Goal: Task Accomplishment & Management: Use online tool/utility

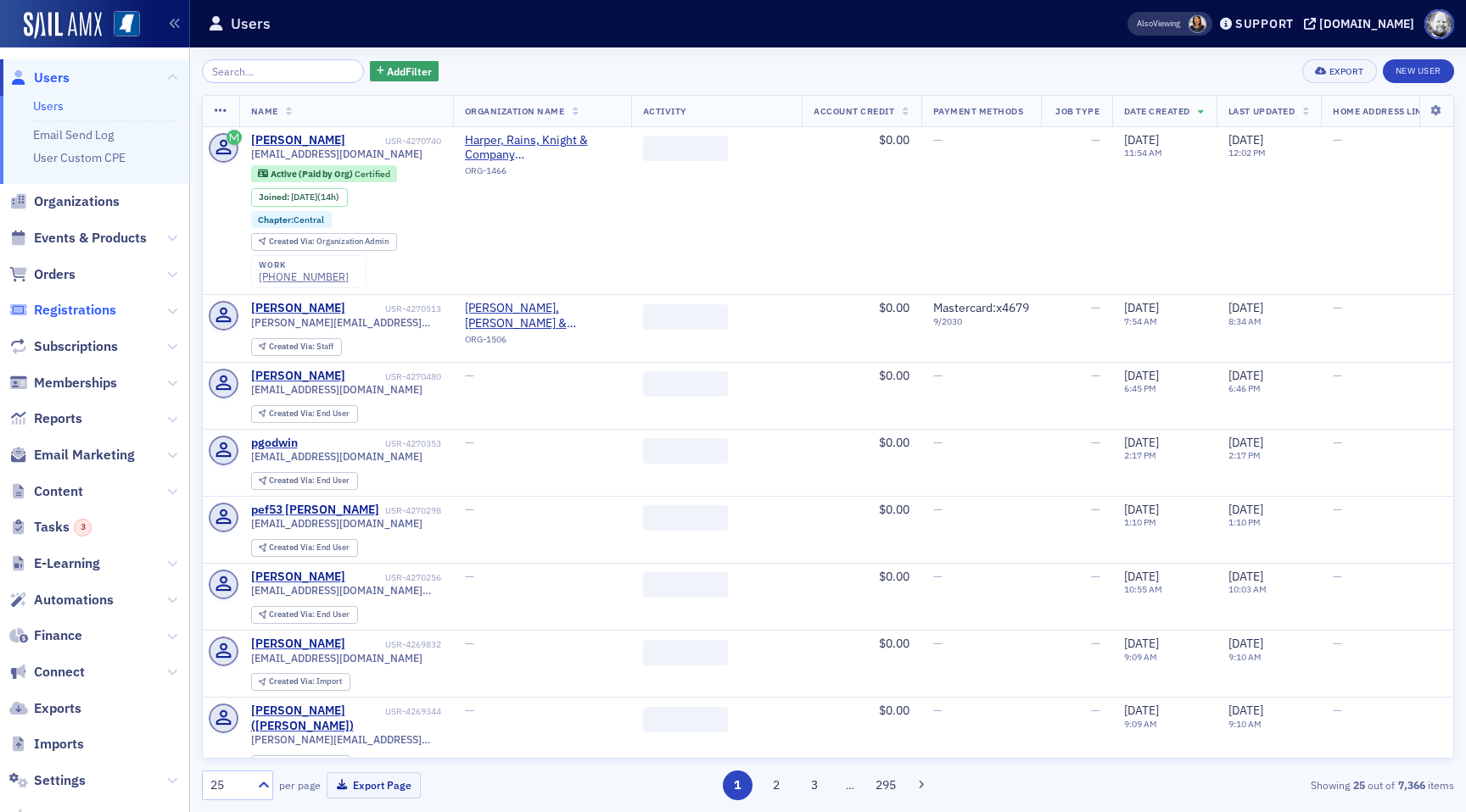
click at [89, 307] on span "Registrations" at bounding box center [75, 310] width 82 height 19
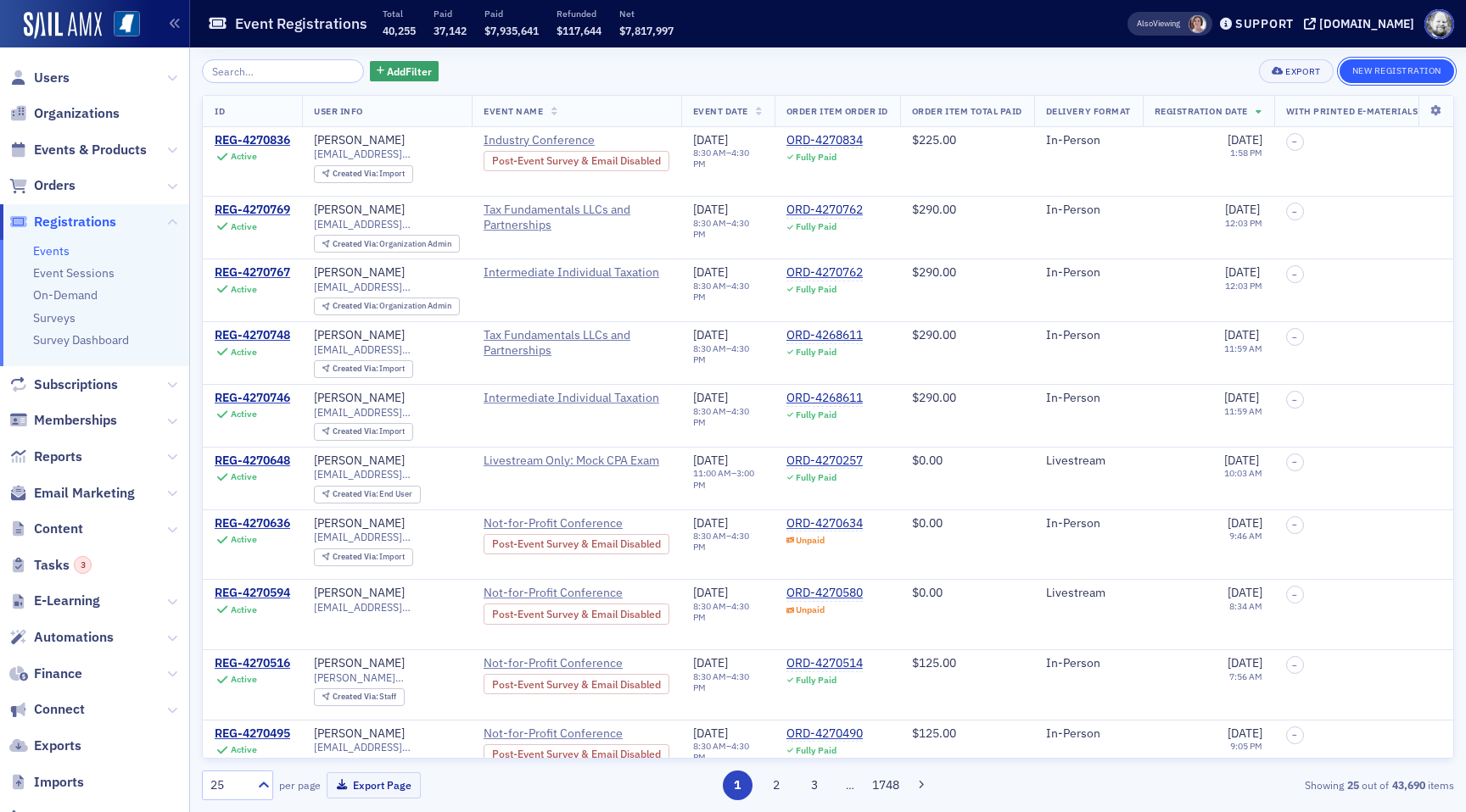
click at [1393, 75] on button "New Registration" at bounding box center [1397, 71] width 115 height 24
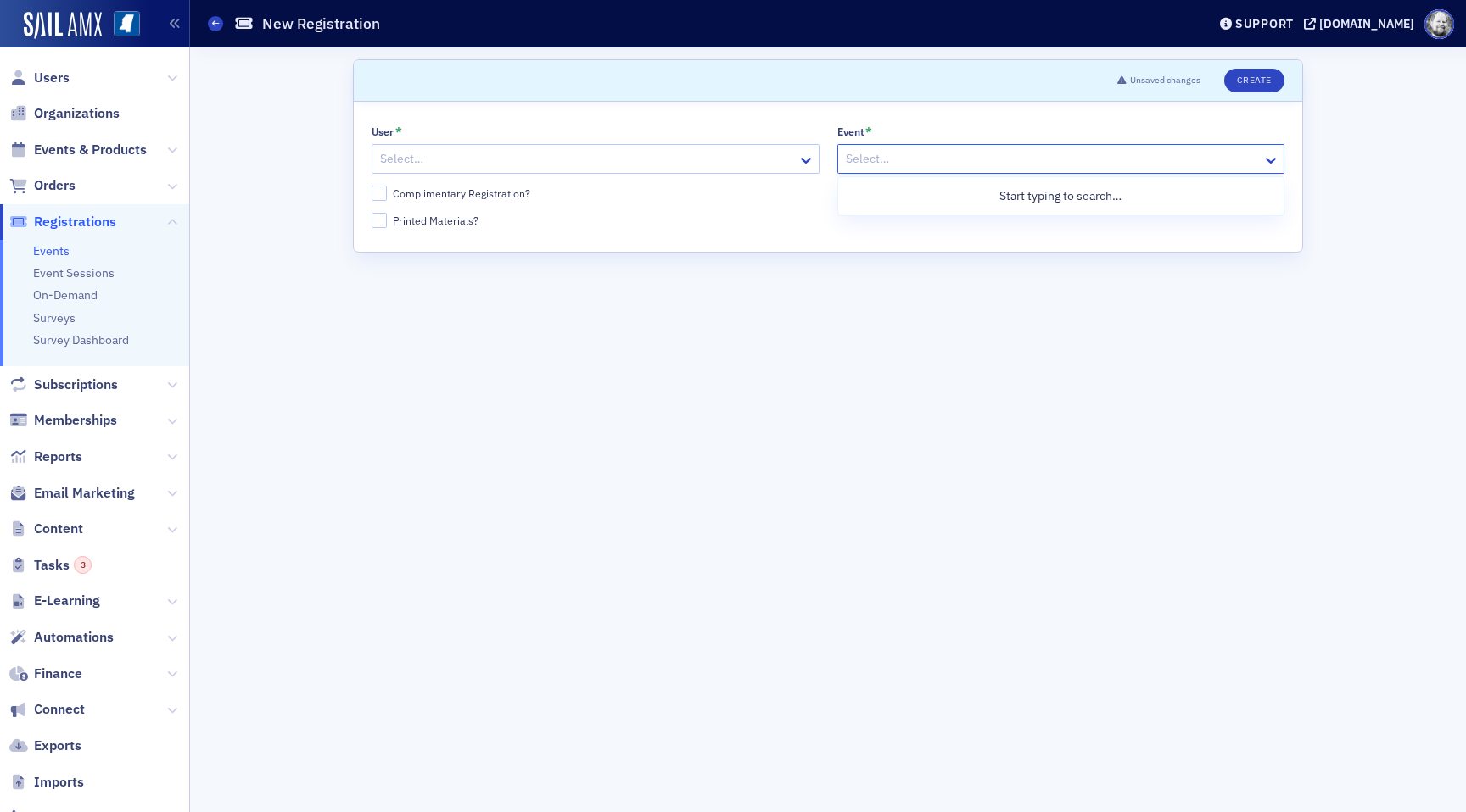
click at [882, 156] on div at bounding box center [1052, 158] width 418 height 21
paste input "Health Care Services Conference"
type input "Health Care Services Conference"
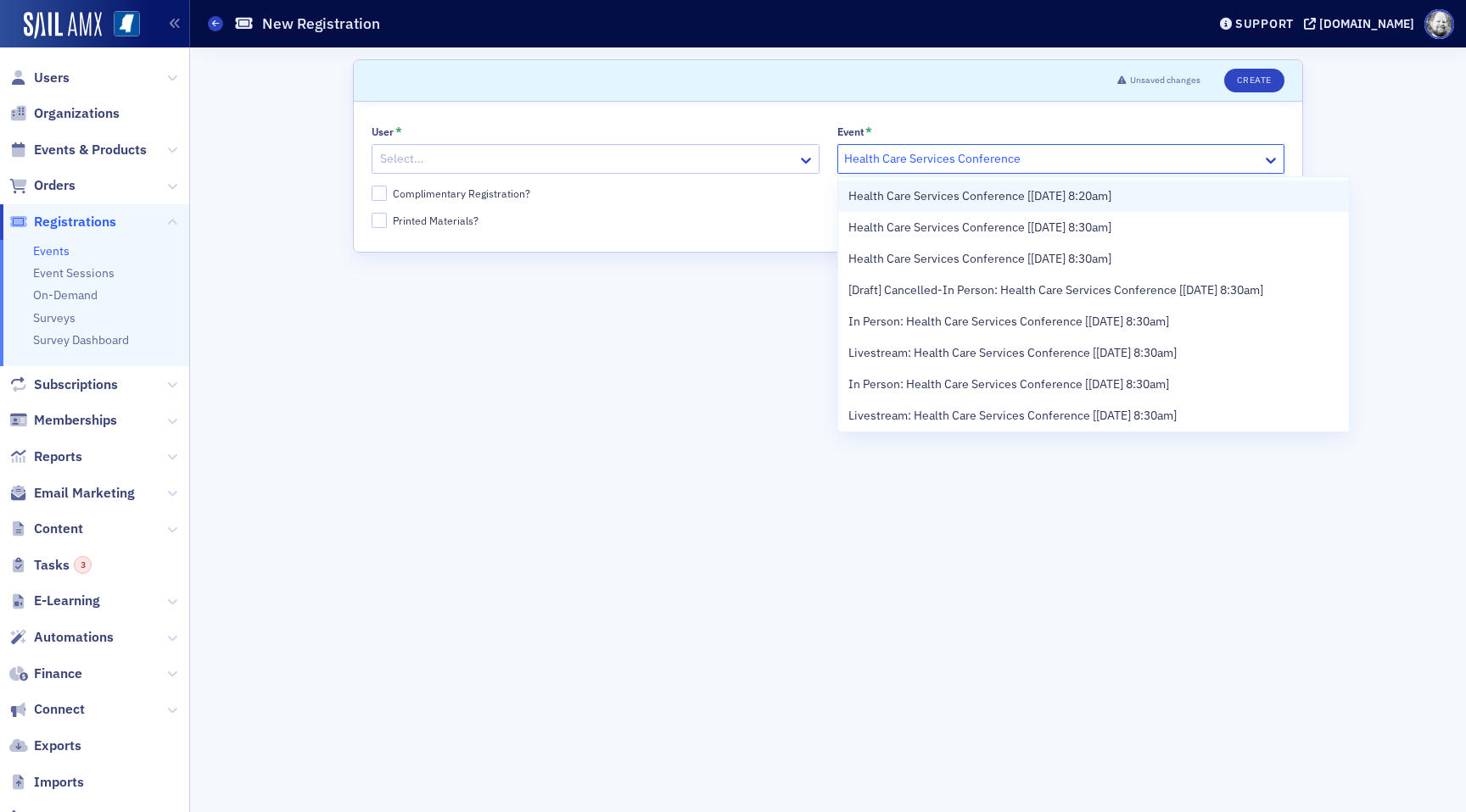
click at [908, 191] on span "Health Care Services Conference [[DATE] 8:20am]" at bounding box center [980, 195] width 263 height 18
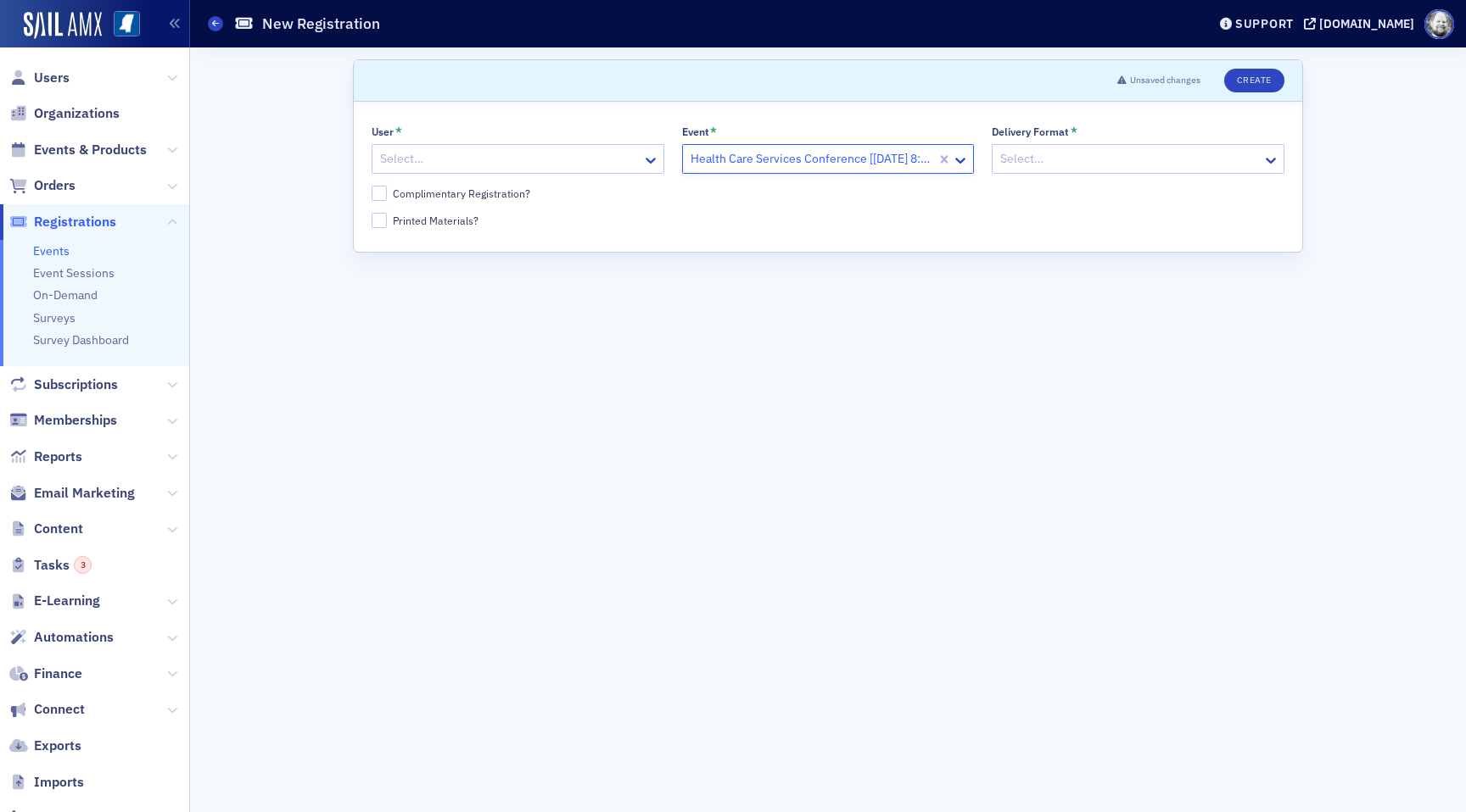
click at [1036, 155] on div at bounding box center [1129, 158] width 262 height 21
click at [69, 156] on span "Events & Products" at bounding box center [91, 150] width 113 height 19
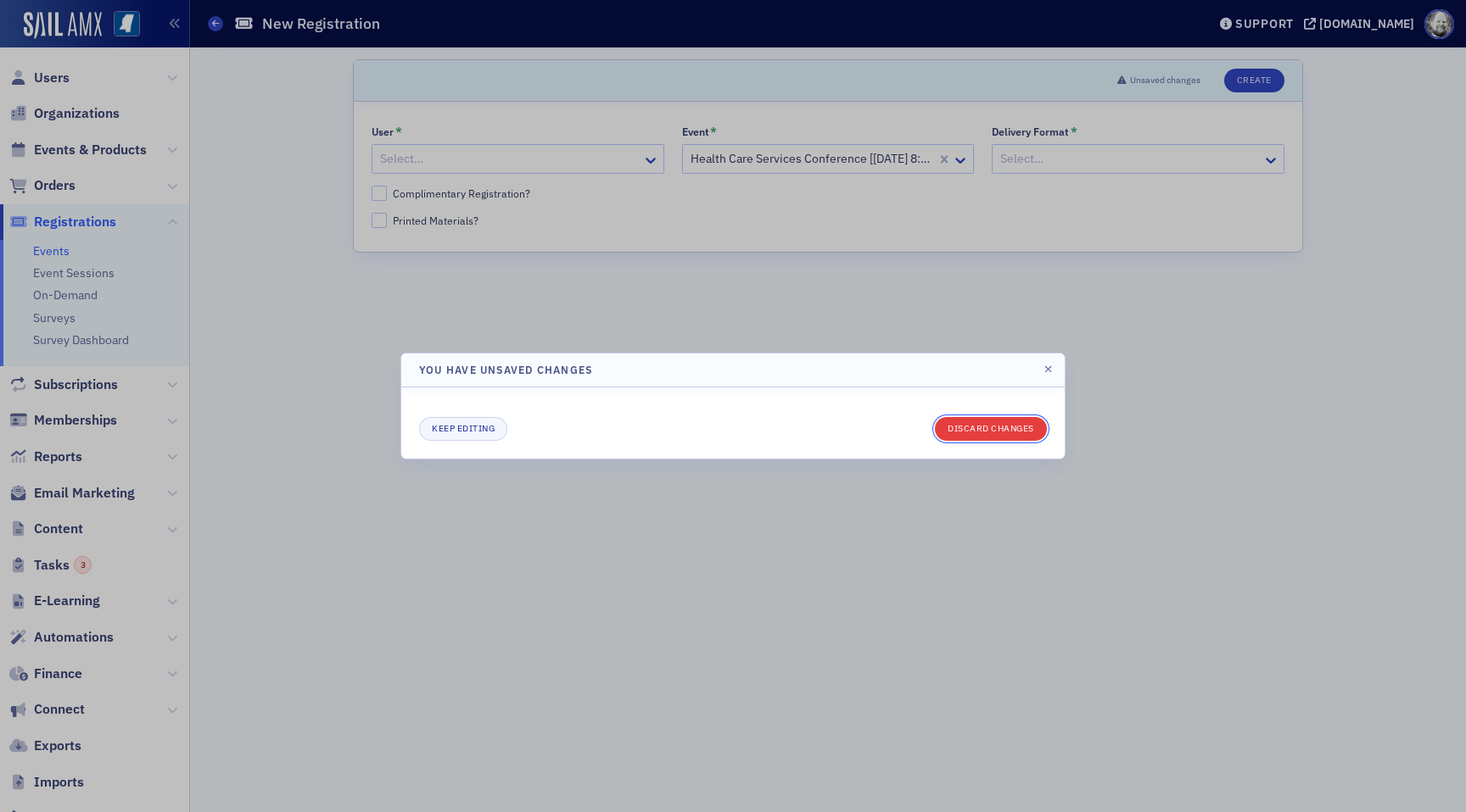
click at [978, 439] on button "Discard changes" at bounding box center [990, 430] width 112 height 24
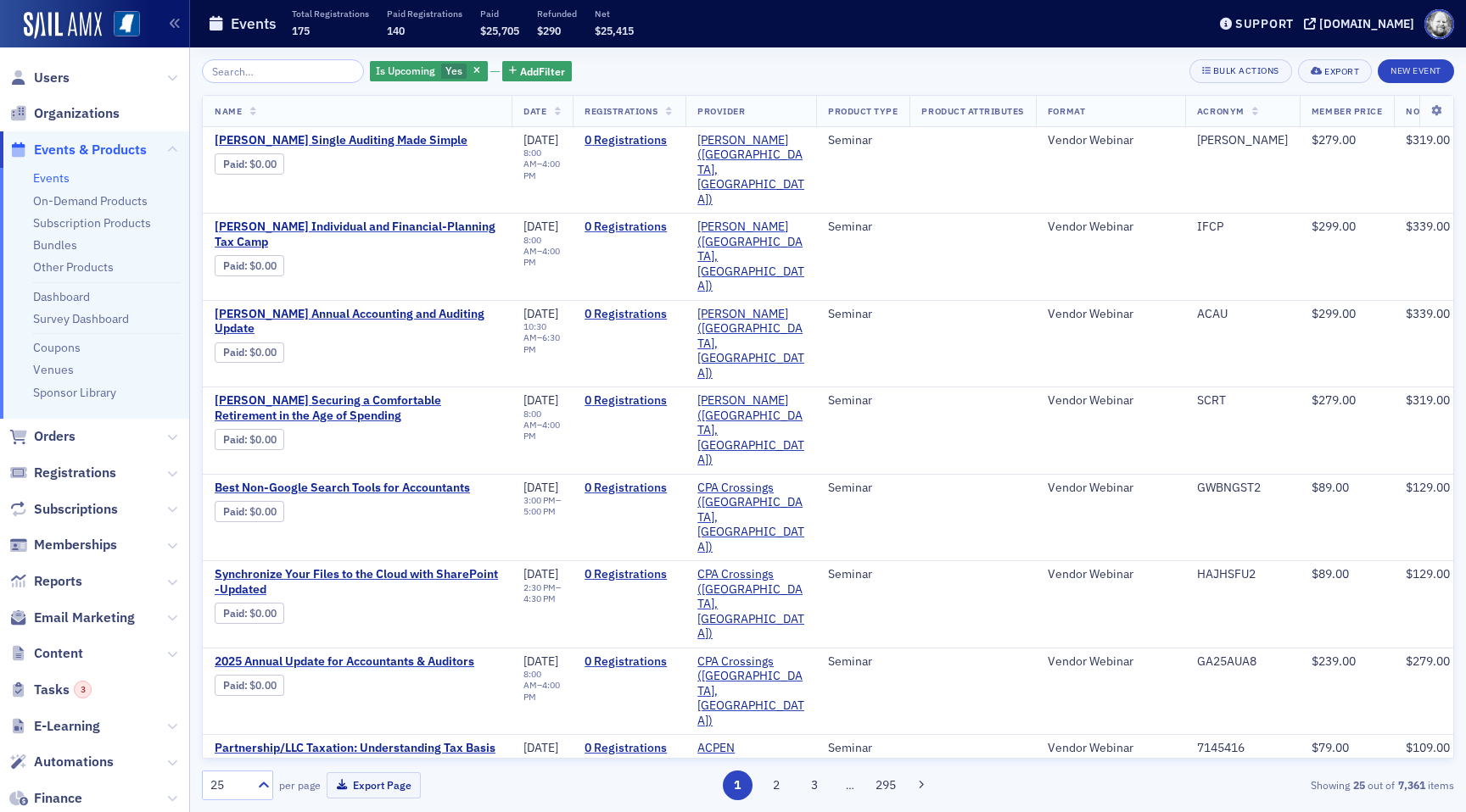
click at [269, 58] on div "Is Upcoming Yes Add Filter Bulk Actions Export New Event Name Date Registration…" at bounding box center [828, 430] width 1252 height 765
click at [267, 64] on input "search" at bounding box center [282, 71] width 162 height 24
paste input "Health Care Services Conference"
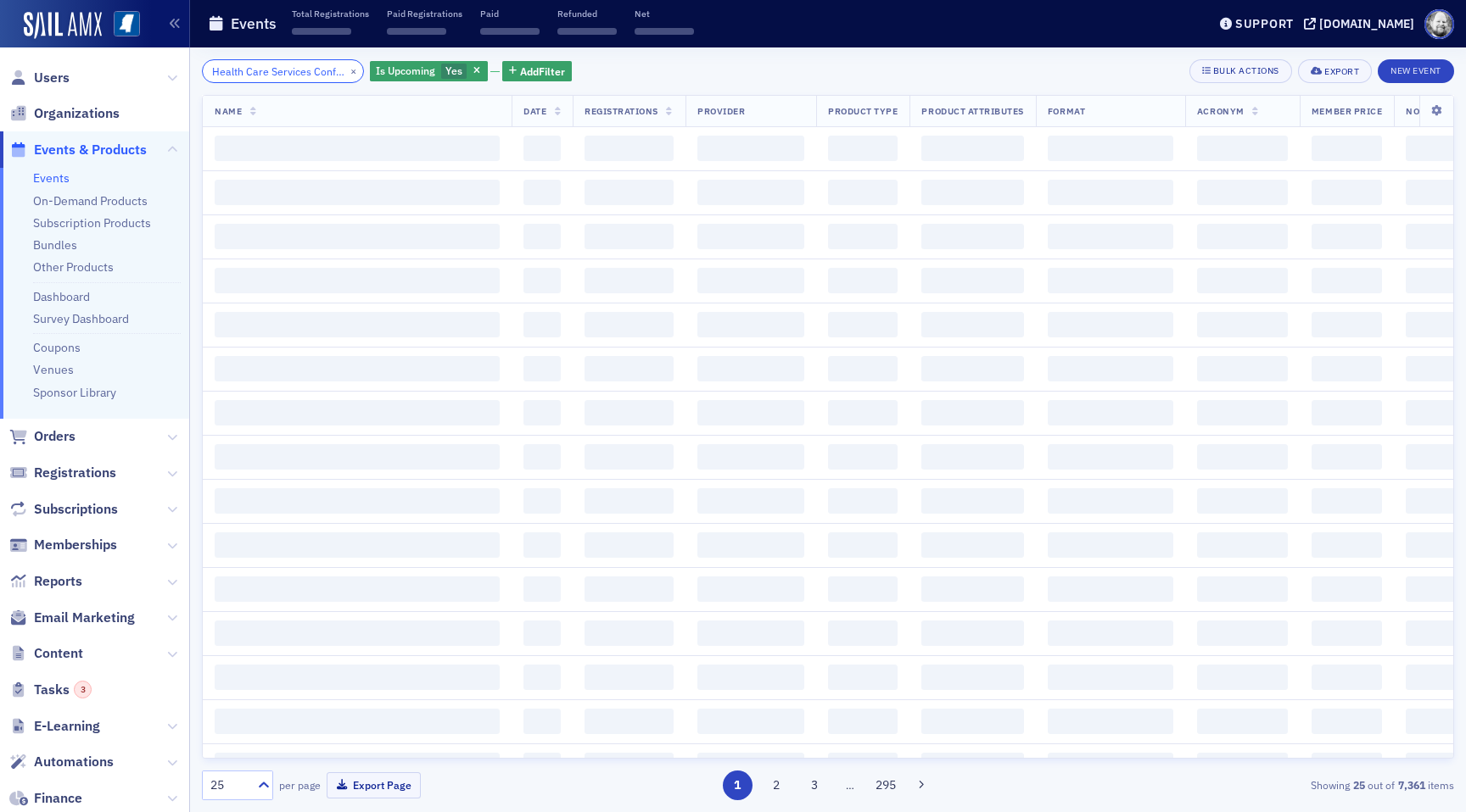
scroll to position [0, 41]
type input "Health Care Services Conference"
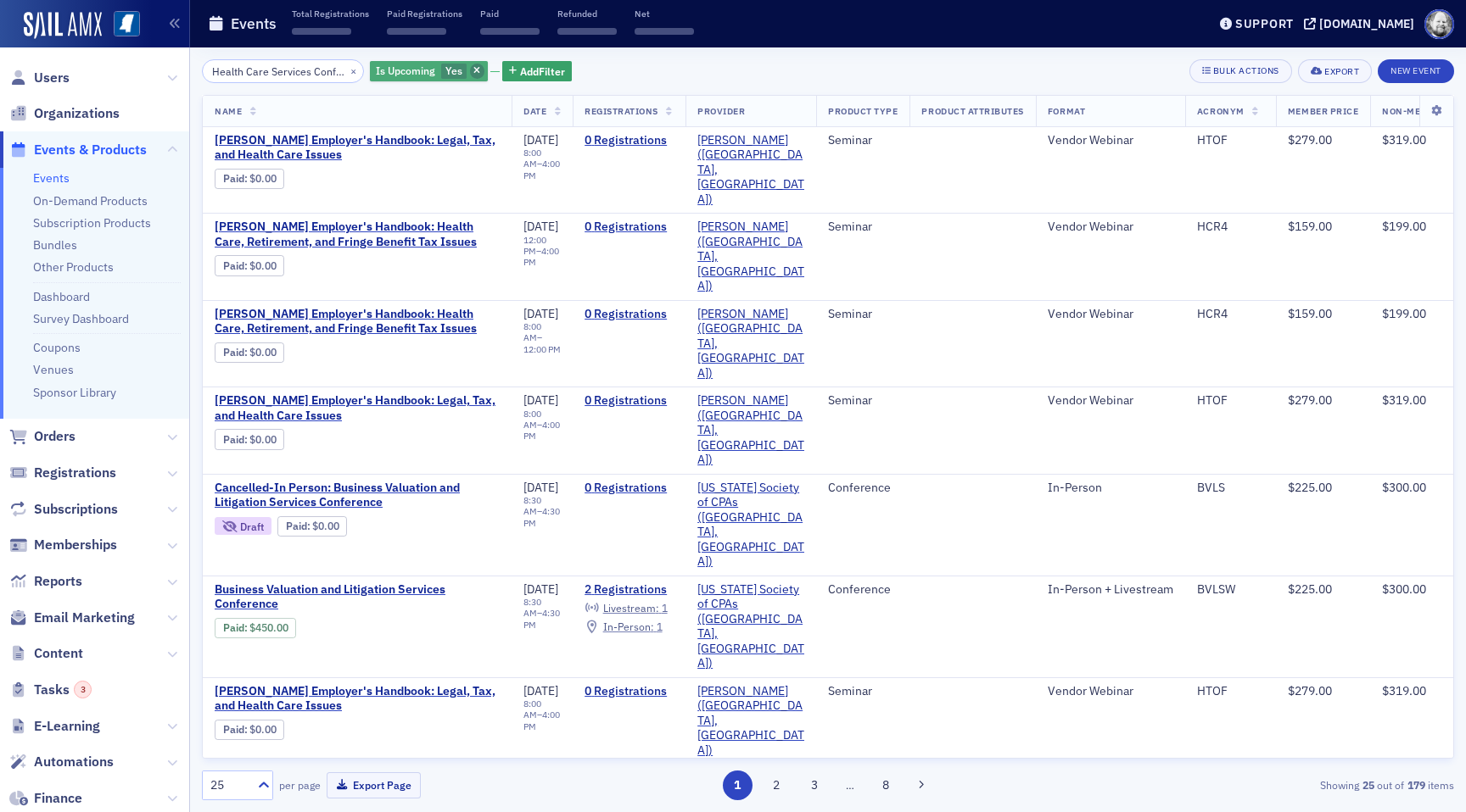
click at [470, 69] on span "button" at bounding box center [477, 71] width 15 height 15
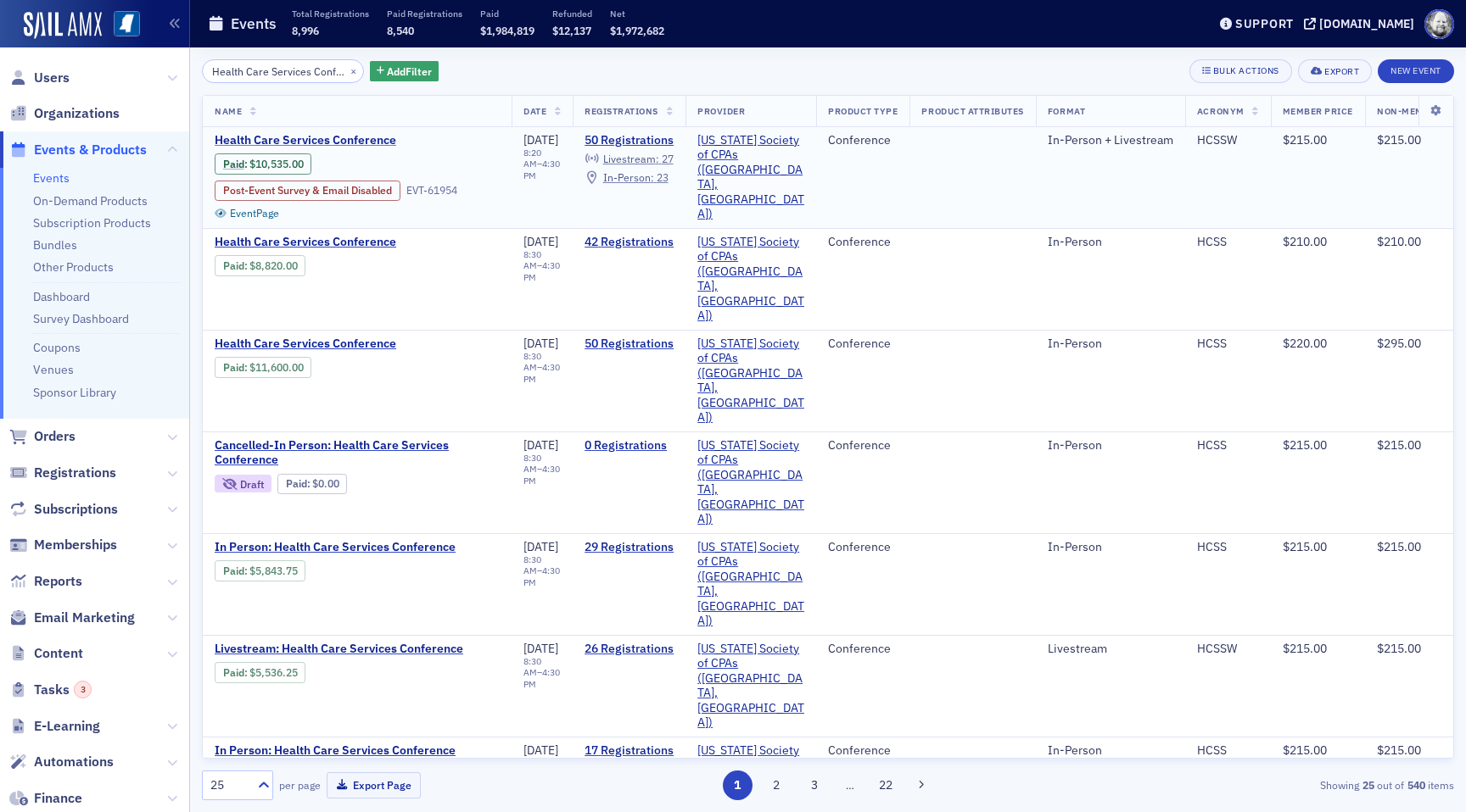
click at [359, 137] on span "Health Care Services Conference" at bounding box center [357, 141] width 285 height 15
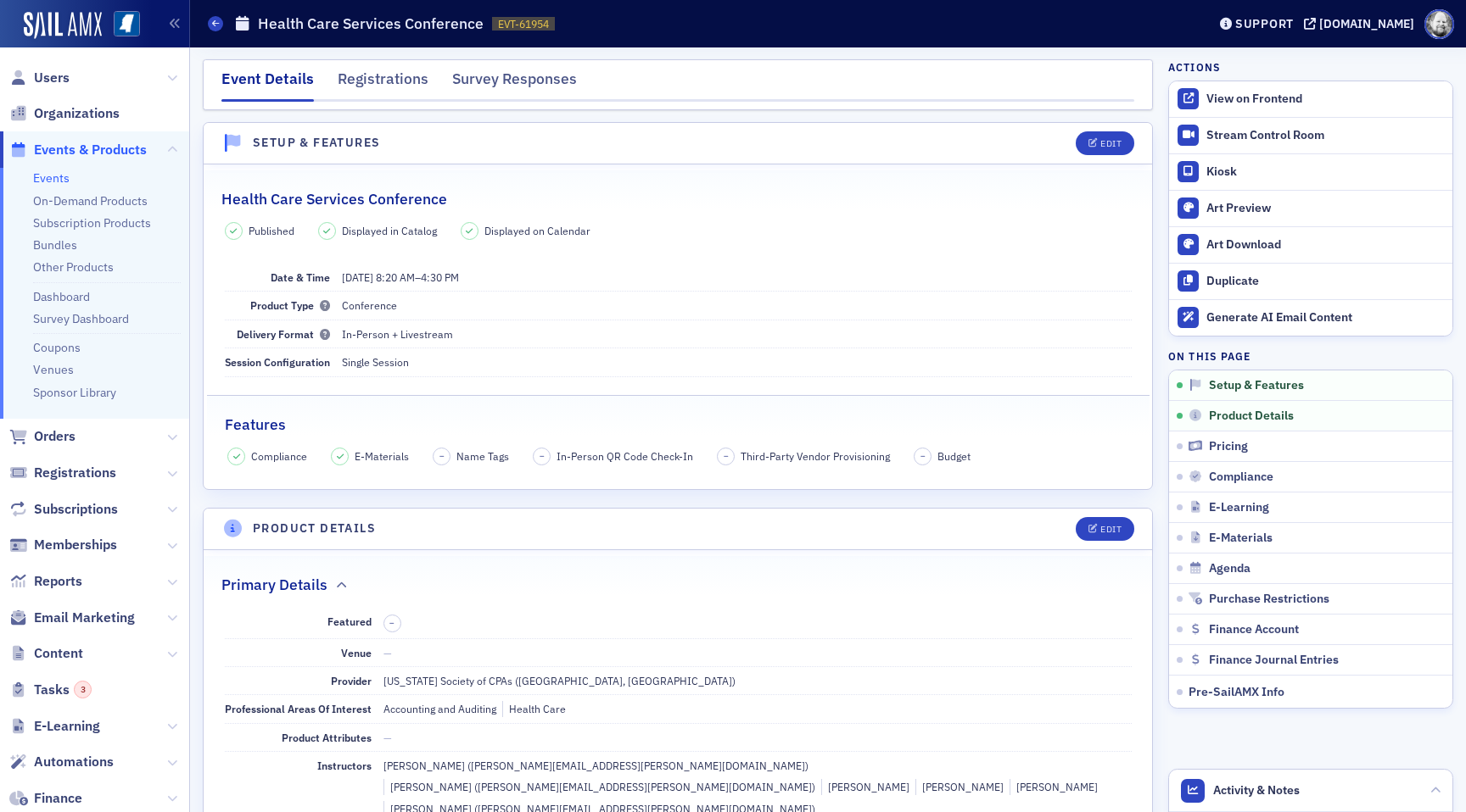
click at [53, 180] on link "Events" at bounding box center [51, 178] width 36 height 15
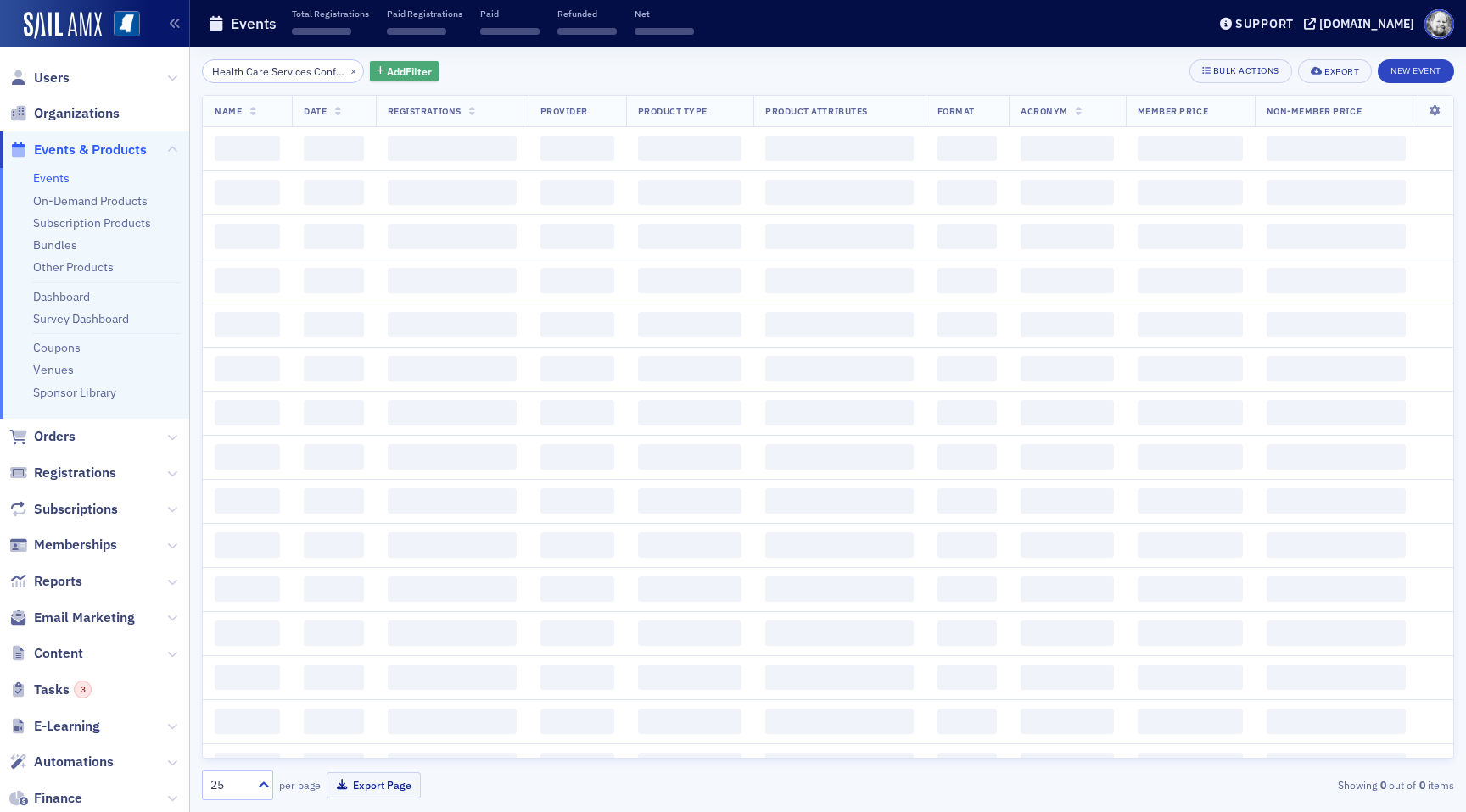
click at [403, 69] on span "Add Filter" at bounding box center [409, 71] width 45 height 15
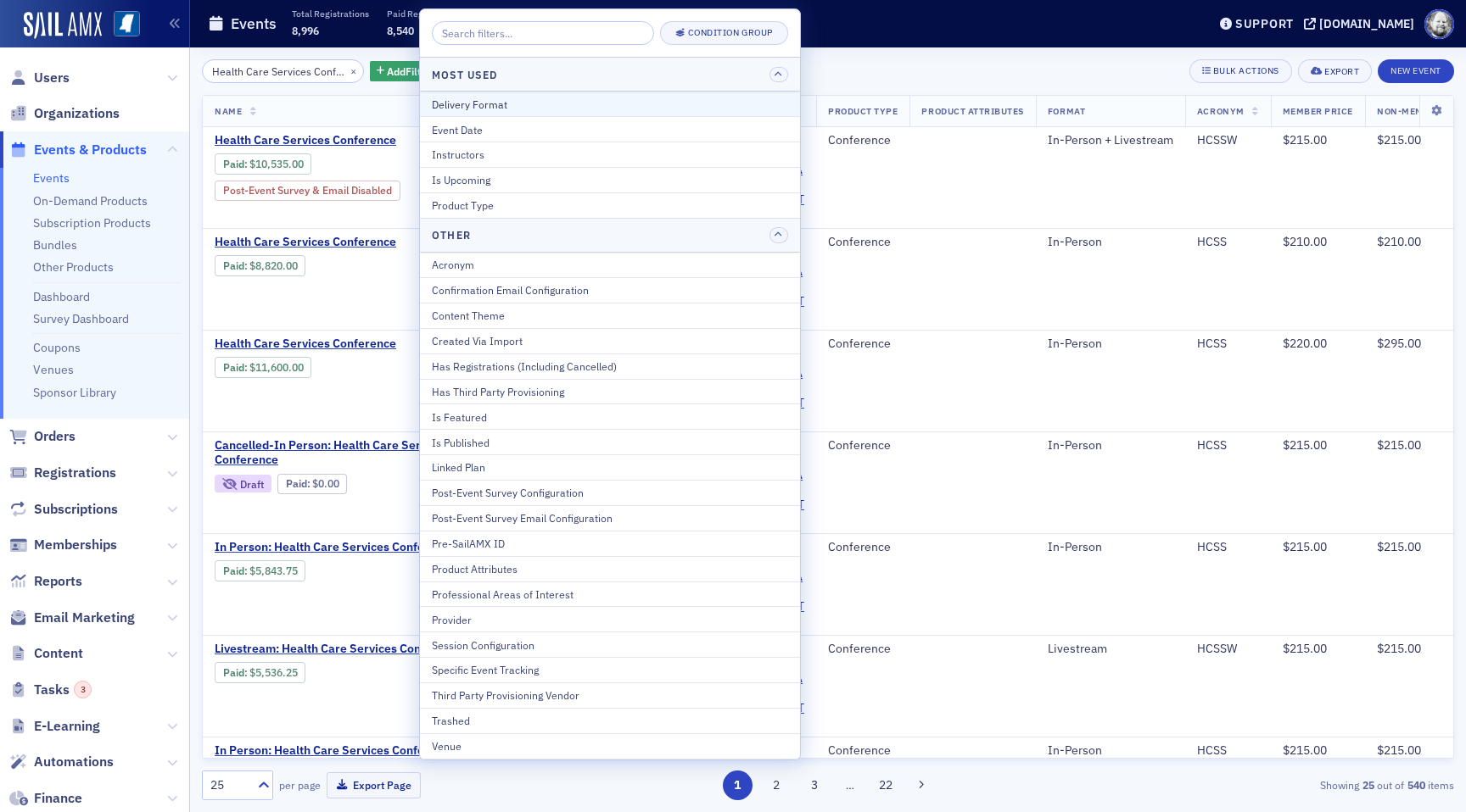
click at [457, 93] on button "Delivery Format" at bounding box center [609, 104] width 380 height 25
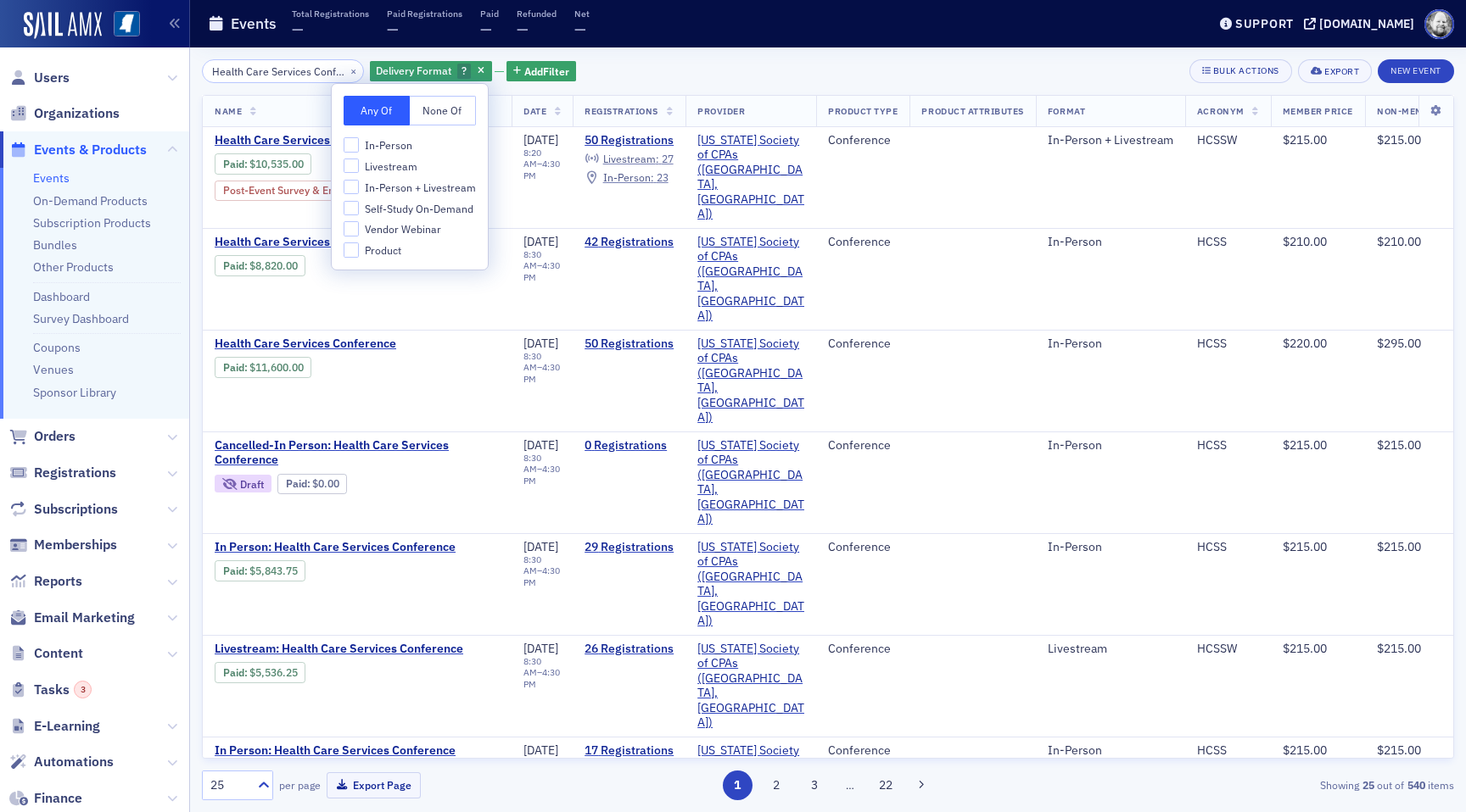
click at [396, 165] on span "Livestream" at bounding box center [391, 167] width 53 height 15
click at [358, 165] on input "Livestream" at bounding box center [351, 166] width 15 height 15
checkbox input "true"
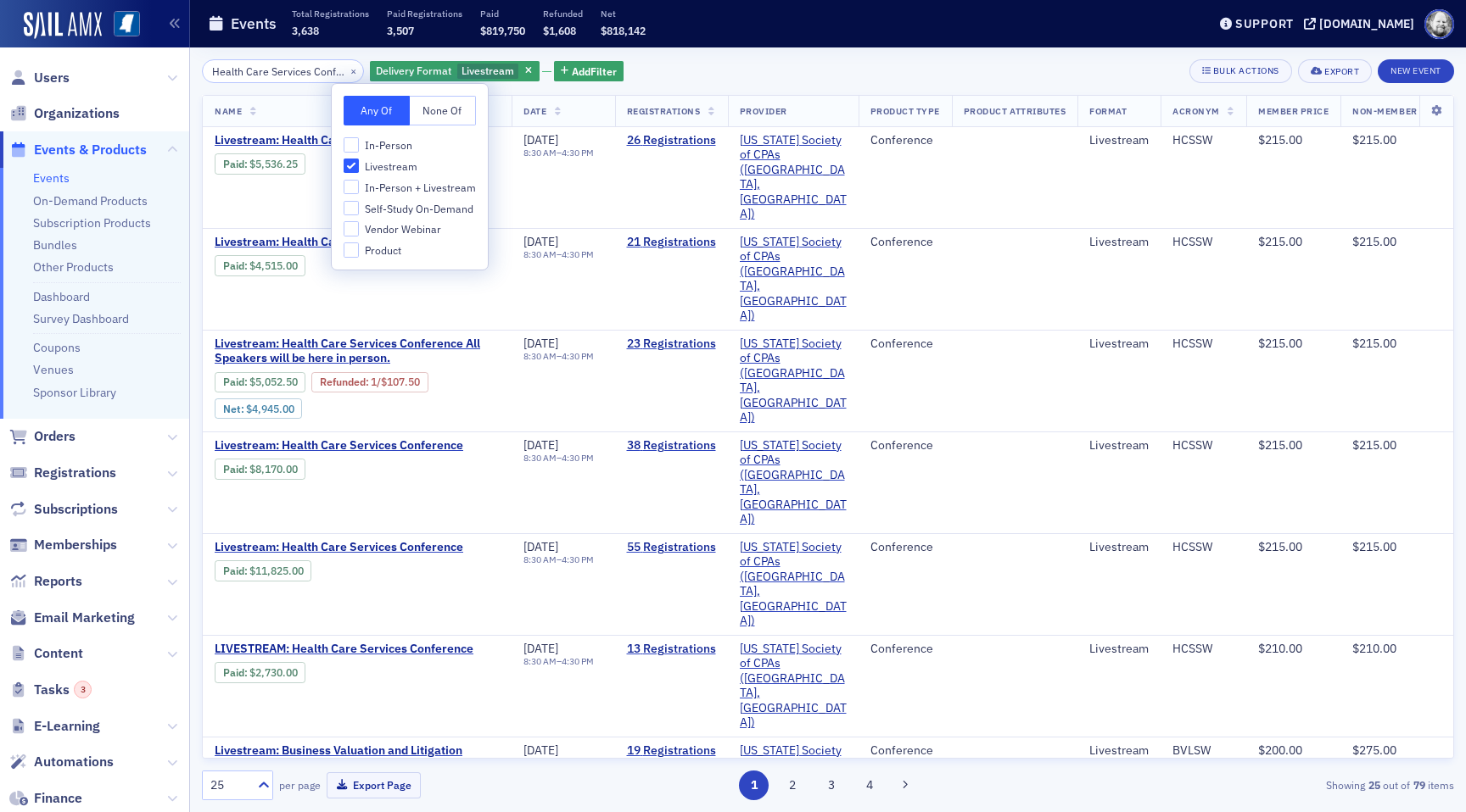
click at [709, 61] on div "Health Care Services Conference × Delivery Format Livestream Add Filter Bulk Ac…" at bounding box center [828, 71] width 1252 height 24
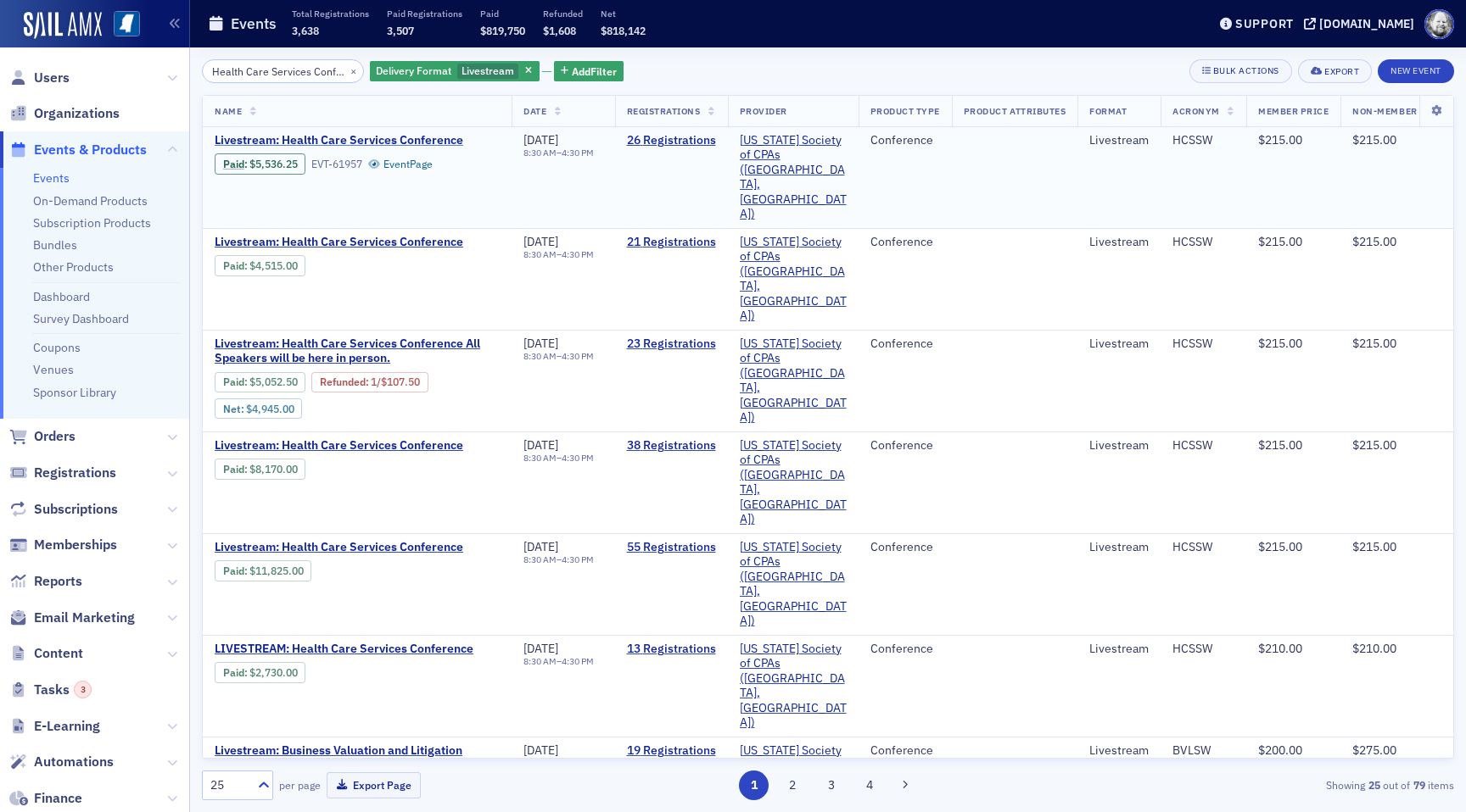
click at [398, 140] on span "Livestream: Health Care Services Conference" at bounding box center [357, 141] width 285 height 15
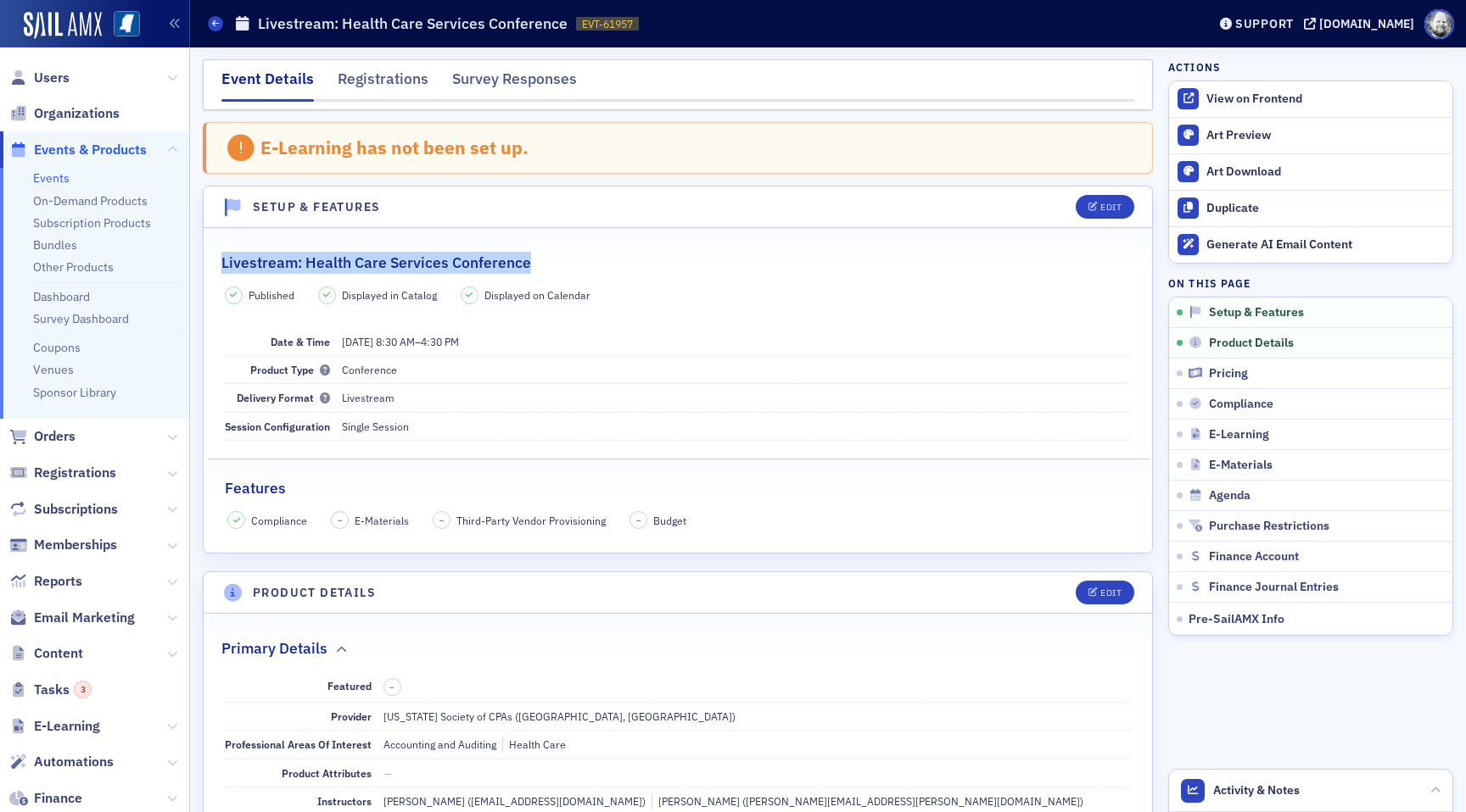
drag, startPoint x: 220, startPoint y: 263, endPoint x: 539, endPoint y: 267, distance: 319.0
click at [539, 267] on div "Livestream: Health Care Services Conference" at bounding box center [677, 254] width 912 height 40
copy h2 "Livestream: Health Care Services Conference"
